Goal: Task Accomplishment & Management: Use online tool/utility

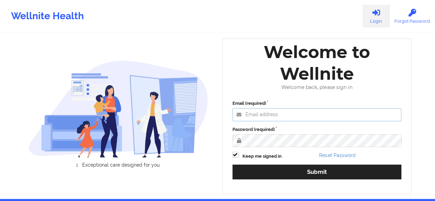
type input "[PERSON_NAME][EMAIL_ADDRESS][DOMAIN_NAME]"
click at [255, 180] on div "Email (required) [PERSON_NAME][EMAIL_ADDRESS][DOMAIN_NAME] Password (required) …" at bounding box center [316, 142] width 179 height 94
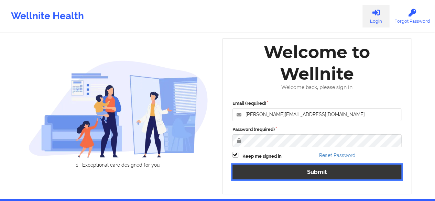
click at [255, 178] on button "Submit" at bounding box center [316, 172] width 169 height 15
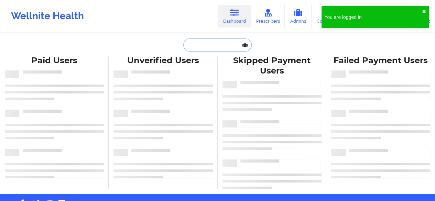
click at [229, 47] on input "text" at bounding box center [217, 44] width 68 height 13
paste input "[PERSON_NAME][EMAIL_ADDRESS][PERSON_NAME][DOMAIN_NAME]"
type input "[PERSON_NAME][EMAIL_ADDRESS][PERSON_NAME][DOMAIN_NAME]"
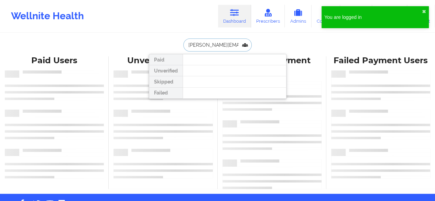
scroll to position [0, 14]
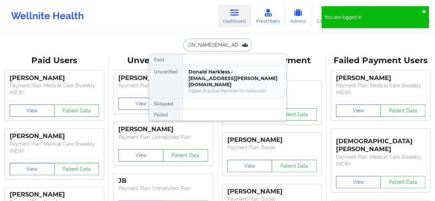
click at [222, 77] on div "Donald Harkless - [EMAIL_ADDRESS][PERSON_NAME][DOMAIN_NAME]" at bounding box center [234, 78] width 92 height 19
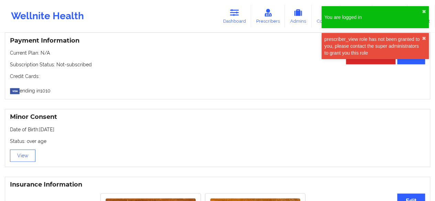
scroll to position [443, 0]
